Goal: Task Accomplishment & Management: Use online tool/utility

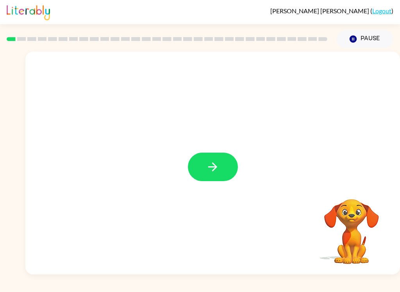
click at [220, 176] on button "button" at bounding box center [213, 167] width 50 height 28
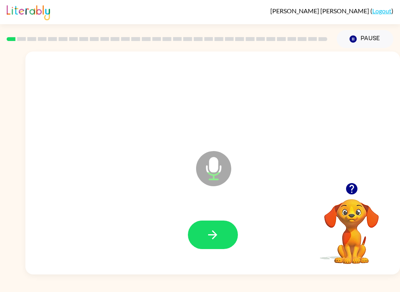
click at [227, 238] on button "button" at bounding box center [213, 234] width 50 height 28
click at [229, 236] on button "button" at bounding box center [213, 234] width 50 height 28
click at [216, 241] on icon "button" at bounding box center [213, 235] width 14 height 14
click at [233, 236] on button "button" at bounding box center [213, 234] width 50 height 28
click at [216, 239] on icon "button" at bounding box center [213, 235] width 14 height 14
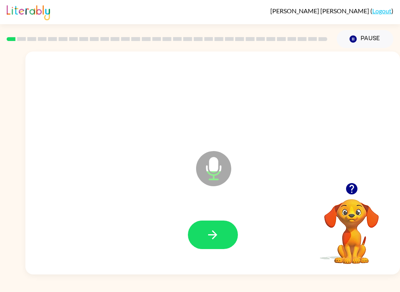
click at [221, 241] on button "button" at bounding box center [213, 234] width 50 height 28
click at [218, 245] on button "button" at bounding box center [213, 234] width 50 height 28
click at [215, 233] on icon "button" at bounding box center [212, 234] width 9 height 9
click at [210, 235] on icon "button" at bounding box center [212, 234] width 9 height 9
click at [213, 229] on icon "button" at bounding box center [213, 235] width 14 height 14
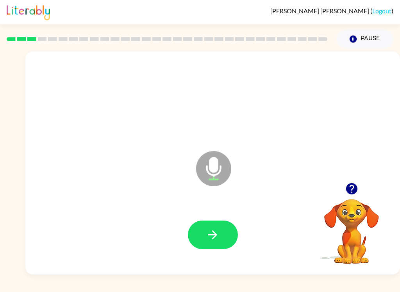
click at [226, 234] on button "button" at bounding box center [213, 234] width 50 height 28
click at [214, 239] on icon "button" at bounding box center [213, 235] width 14 height 14
click at [217, 228] on icon "button" at bounding box center [213, 235] width 14 height 14
click at [215, 237] on icon "button" at bounding box center [212, 234] width 9 height 9
click at [217, 239] on icon "button" at bounding box center [213, 235] width 14 height 14
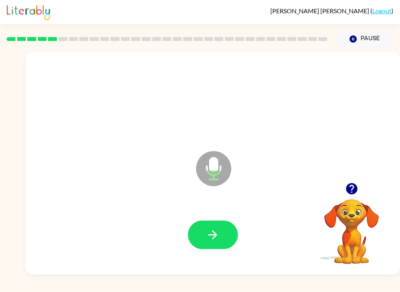
click at [235, 233] on button "button" at bounding box center [213, 234] width 50 height 28
click at [217, 234] on icon "button" at bounding box center [213, 235] width 14 height 14
click at [220, 240] on button "button" at bounding box center [213, 234] width 50 height 28
click at [211, 239] on icon "button" at bounding box center [213, 235] width 14 height 14
click at [208, 241] on icon "button" at bounding box center [213, 235] width 14 height 14
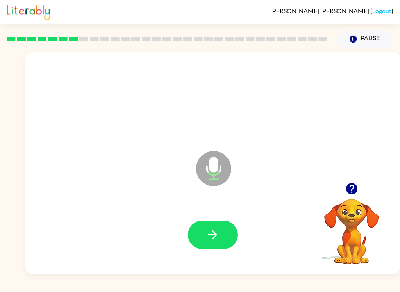
click at [208, 238] on icon "button" at bounding box center [213, 235] width 14 height 14
click at [211, 234] on icon "button" at bounding box center [213, 235] width 14 height 14
click at [209, 237] on icon "button" at bounding box center [213, 235] width 14 height 14
click at [218, 231] on icon "button" at bounding box center [213, 235] width 14 height 14
click at [225, 233] on button "button" at bounding box center [213, 234] width 50 height 28
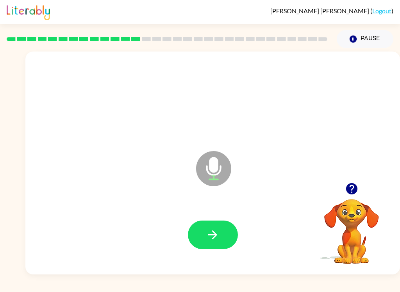
click at [222, 234] on button "button" at bounding box center [213, 234] width 50 height 28
click at [224, 239] on button "button" at bounding box center [213, 234] width 50 height 28
click at [211, 235] on icon "button" at bounding box center [212, 234] width 9 height 9
click at [217, 238] on icon "button" at bounding box center [213, 235] width 14 height 14
click at [224, 228] on button "button" at bounding box center [213, 234] width 50 height 28
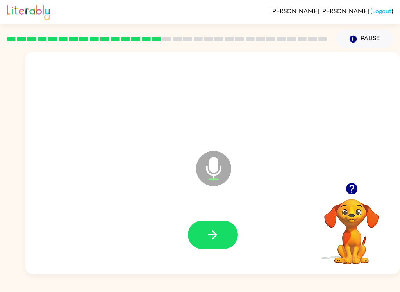
click at [216, 235] on icon "button" at bounding box center [212, 234] width 9 height 9
click at [224, 242] on button "button" at bounding box center [213, 234] width 50 height 28
click at [220, 238] on button "button" at bounding box center [213, 234] width 50 height 28
click at [207, 234] on icon "button" at bounding box center [213, 235] width 14 height 14
click at [217, 237] on icon "button" at bounding box center [213, 235] width 14 height 14
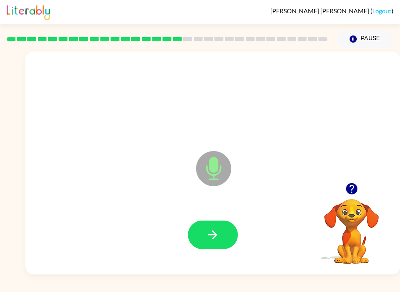
click at [221, 246] on button "button" at bounding box center [213, 234] width 50 height 28
click at [209, 231] on icon "button" at bounding box center [213, 235] width 14 height 14
click at [222, 237] on button "button" at bounding box center [213, 234] width 50 height 28
click at [224, 243] on button "button" at bounding box center [213, 234] width 50 height 28
click at [221, 240] on button "button" at bounding box center [213, 234] width 50 height 28
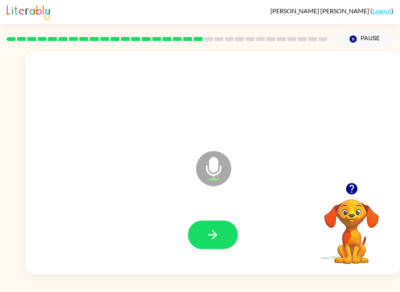
click at [219, 238] on icon "button" at bounding box center [213, 235] width 14 height 14
click at [214, 231] on icon "button" at bounding box center [213, 235] width 14 height 14
click at [218, 240] on icon "button" at bounding box center [213, 235] width 14 height 14
click at [234, 235] on button "button" at bounding box center [213, 234] width 50 height 28
click at [219, 238] on icon "button" at bounding box center [213, 235] width 14 height 14
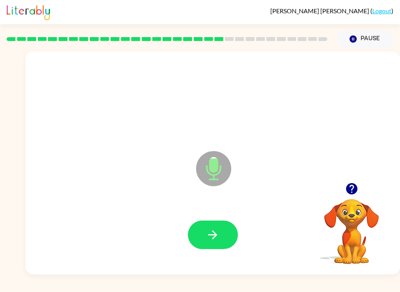
click at [212, 236] on icon "button" at bounding box center [213, 235] width 14 height 14
click at [218, 228] on icon "button" at bounding box center [213, 235] width 14 height 14
click at [225, 239] on button "button" at bounding box center [213, 234] width 50 height 28
click at [201, 231] on button "button" at bounding box center [213, 234] width 50 height 28
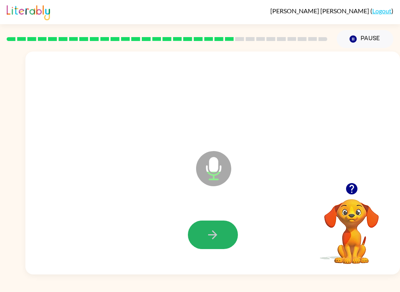
click at [218, 231] on icon "button" at bounding box center [213, 235] width 14 height 14
click at [222, 240] on button "button" at bounding box center [213, 234] width 50 height 28
click at [212, 238] on icon "button" at bounding box center [213, 235] width 14 height 14
click at [222, 247] on button "button" at bounding box center [213, 234] width 50 height 28
click at [220, 231] on button "button" at bounding box center [213, 234] width 50 height 28
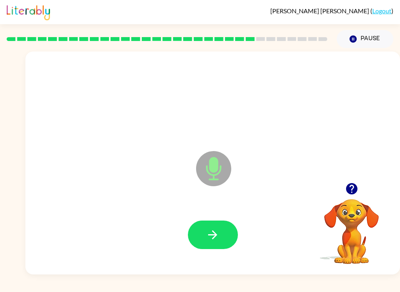
click at [219, 232] on button "button" at bounding box center [213, 234] width 50 height 28
click at [216, 229] on icon "button" at bounding box center [213, 235] width 14 height 14
click at [222, 239] on button "button" at bounding box center [213, 234] width 50 height 28
click at [218, 227] on button "button" at bounding box center [213, 234] width 50 height 28
click at [225, 241] on button "button" at bounding box center [213, 234] width 50 height 28
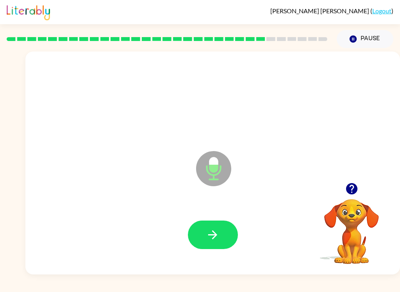
click at [218, 241] on icon "button" at bounding box center [213, 235] width 14 height 14
click at [227, 237] on button "button" at bounding box center [213, 234] width 50 height 28
click at [222, 240] on button "button" at bounding box center [213, 234] width 50 height 28
click at [220, 243] on button "button" at bounding box center [213, 234] width 50 height 28
click at [212, 236] on icon "button" at bounding box center [213, 235] width 14 height 14
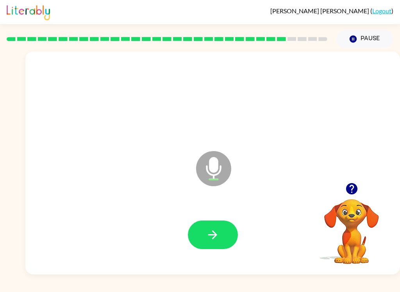
click at [217, 234] on icon "button" at bounding box center [213, 235] width 14 height 14
click at [212, 236] on icon "button" at bounding box center [213, 235] width 14 height 14
click at [217, 237] on icon "button" at bounding box center [213, 235] width 14 height 14
click at [215, 234] on icon "button" at bounding box center [212, 234] width 9 height 9
click at [214, 242] on button "button" at bounding box center [213, 234] width 50 height 28
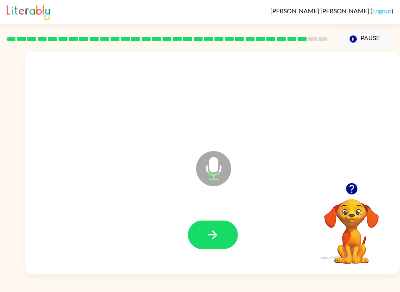
click at [217, 239] on icon "button" at bounding box center [213, 235] width 14 height 14
click at [217, 238] on icon "button" at bounding box center [213, 235] width 14 height 14
click at [220, 234] on button "button" at bounding box center [213, 234] width 50 height 28
click at [217, 243] on button "button" at bounding box center [213, 234] width 50 height 28
